Goal: Transaction & Acquisition: Purchase product/service

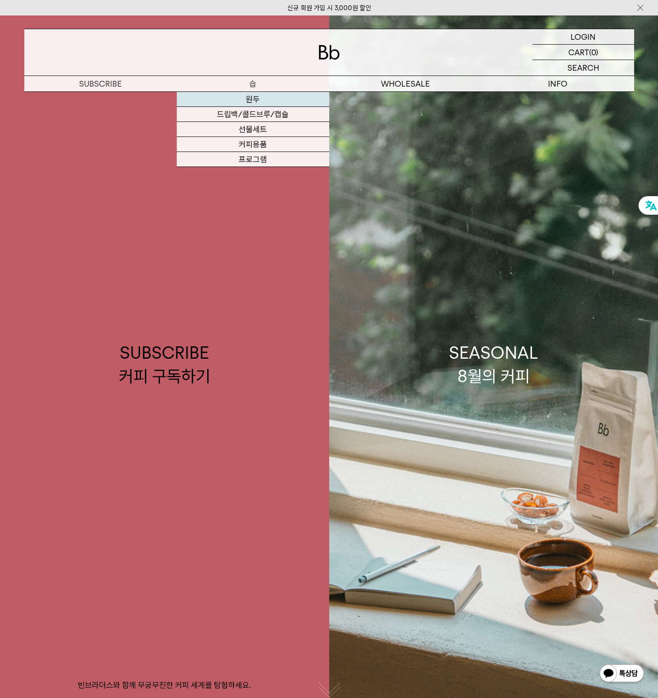
click at [255, 97] on link "원두" at bounding box center [253, 99] width 152 height 15
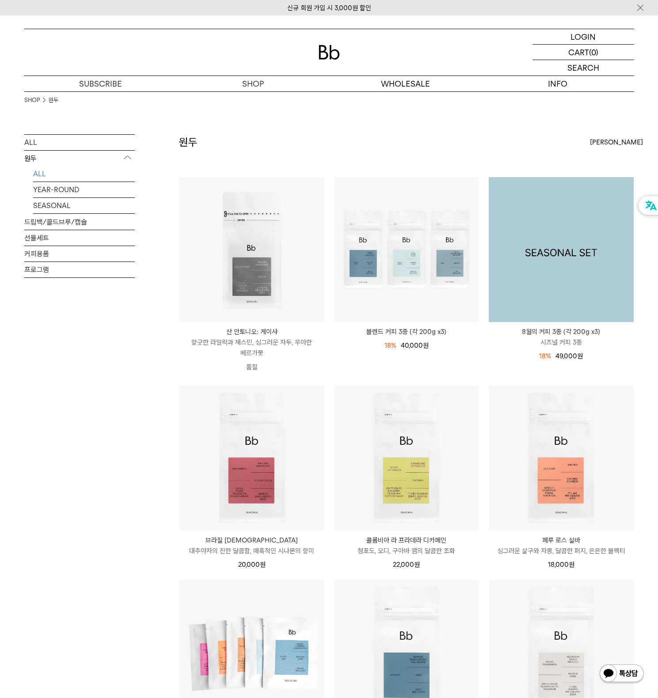
click at [593, 307] on img at bounding box center [561, 249] width 145 height 145
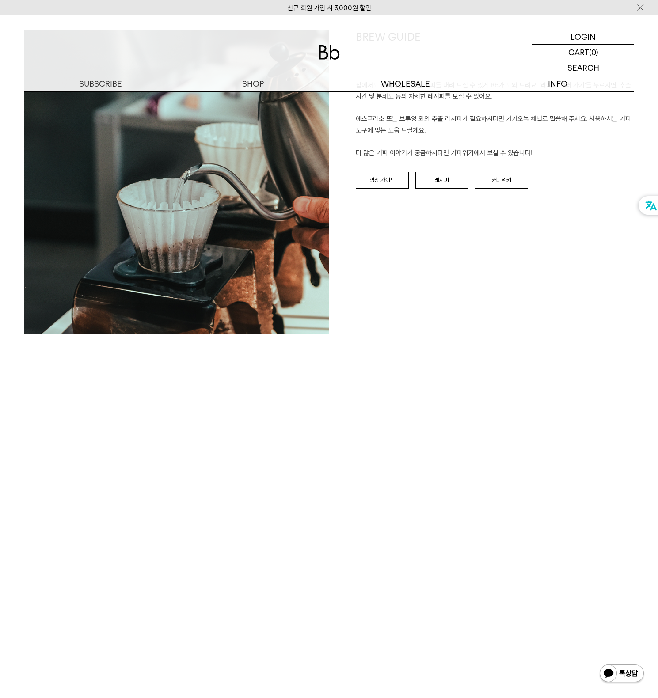
scroll to position [1436, 0]
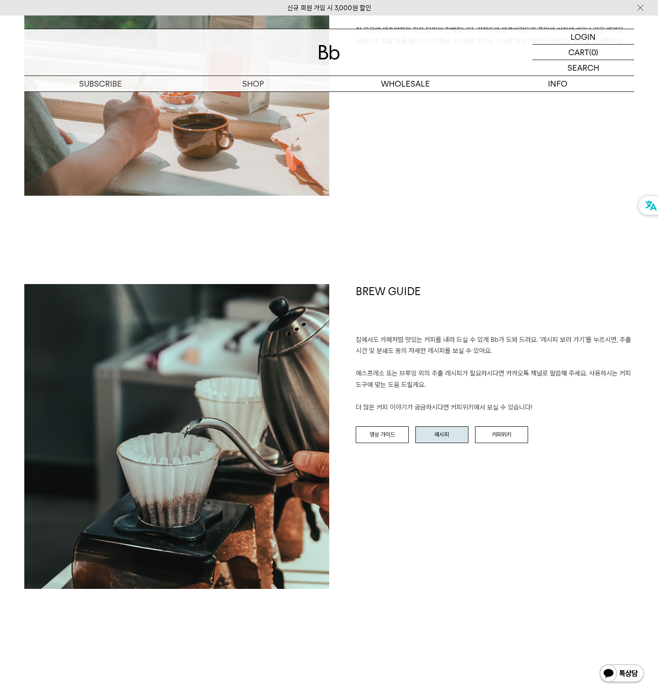
click at [438, 439] on link "레시피" at bounding box center [441, 434] width 53 height 17
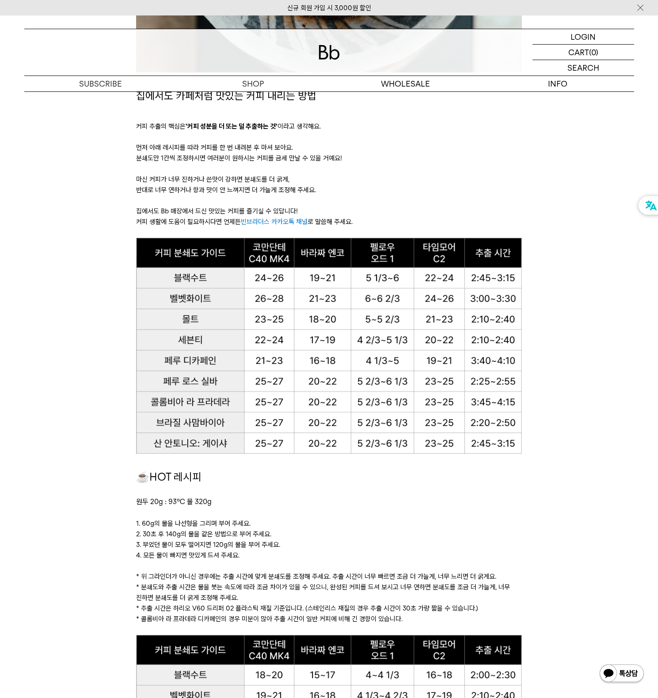
scroll to position [641, 0]
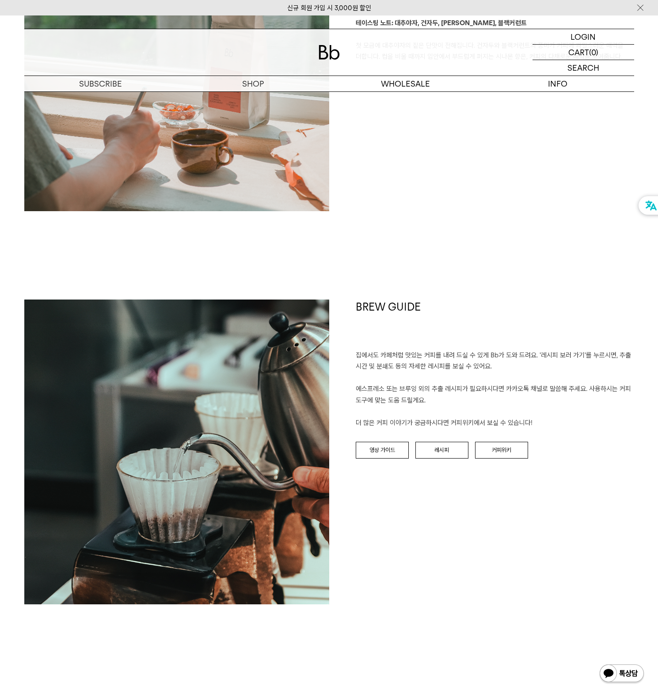
scroll to position [1436, 0]
